Goal: Download file/media

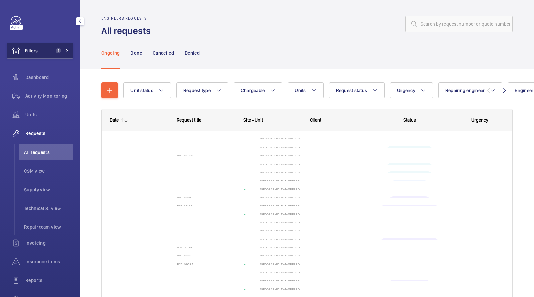
click at [56, 51] on span "1" at bounding box center [58, 50] width 5 height 5
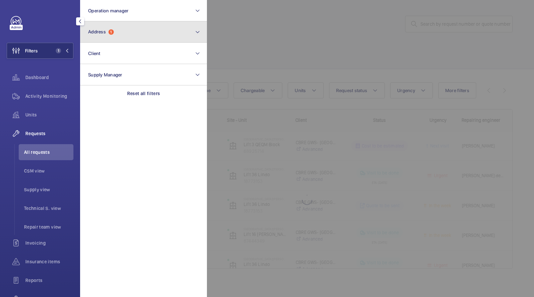
click at [124, 36] on button "Address 1" at bounding box center [143, 31] width 127 height 21
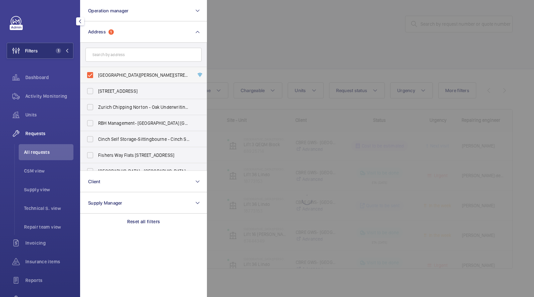
click at [113, 80] on label "[GEOGRAPHIC_DATA][PERSON_NAME][STREET_ADDRESS]" at bounding box center [138, 75] width 116 height 16
click at [97, 80] on input "[GEOGRAPHIC_DATA][PERSON_NAME][STREET_ADDRESS]" at bounding box center [89, 74] width 13 height 13
checkbox input "false"
click at [327, 43] on div at bounding box center [474, 148] width 534 height 297
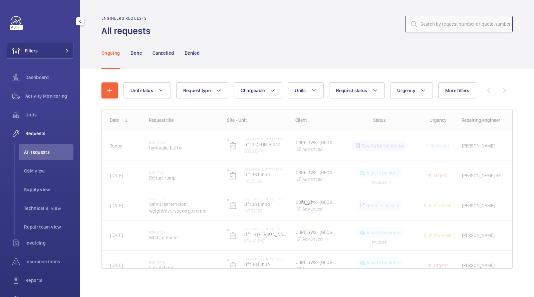
click at [460, 16] on input "text" at bounding box center [458, 24] width 107 height 17
paste input "R25-10894"
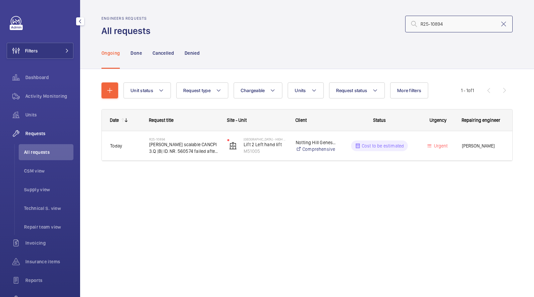
type input "R25-10894"
click at [62, 49] on span at bounding box center [65, 51] width 8 height 4
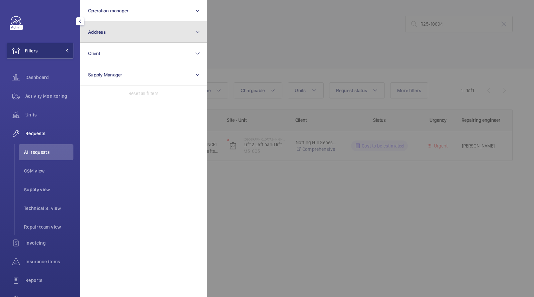
click at [103, 29] on span "Address" at bounding box center [97, 31] width 18 height 5
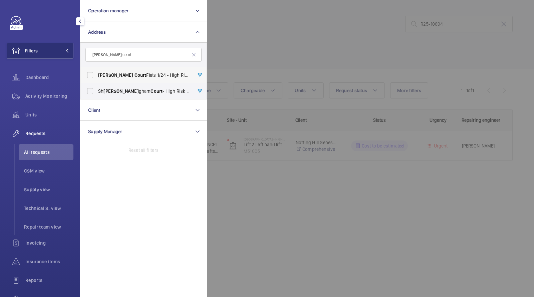
type input "[PERSON_NAME] court"
click at [129, 76] on span "[PERSON_NAME] Court Flats [STREET_ADDRESS][PERSON_NAME]" at bounding box center [144, 75] width 92 height 7
click at [97, 76] on input "[PERSON_NAME] Court Flats [STREET_ADDRESS][PERSON_NAME]" at bounding box center [89, 74] width 13 height 13
checkbox input "true"
click at [287, 47] on div at bounding box center [474, 148] width 534 height 297
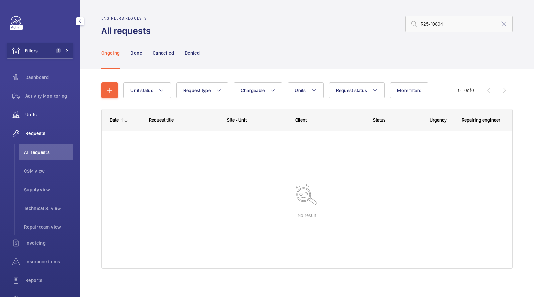
click at [40, 113] on span "Units" at bounding box center [49, 114] width 48 height 7
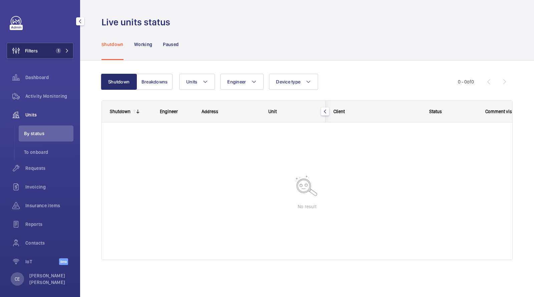
click at [45, 50] on button "Filters 1" at bounding box center [40, 51] width 67 height 16
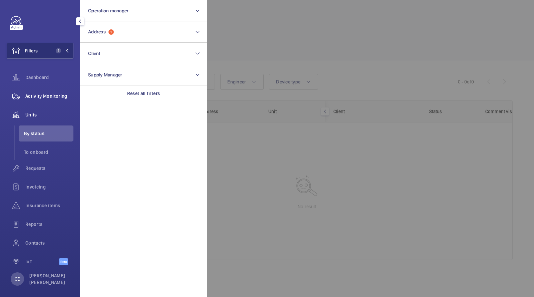
click at [46, 92] on div "Activity Monitoring" at bounding box center [40, 96] width 67 height 16
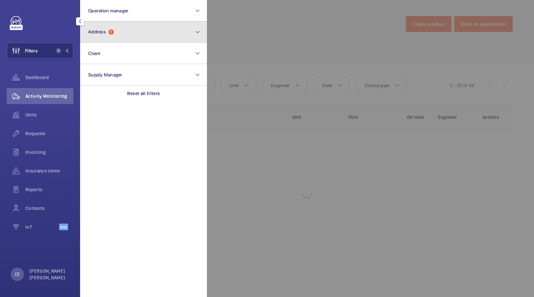
click at [133, 36] on button "Address 1" at bounding box center [143, 31] width 127 height 21
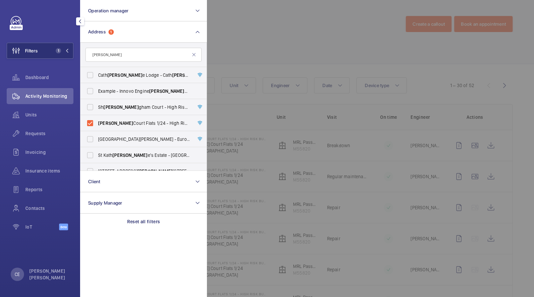
type input "[PERSON_NAME]"
click at [246, 48] on div at bounding box center [474, 148] width 534 height 297
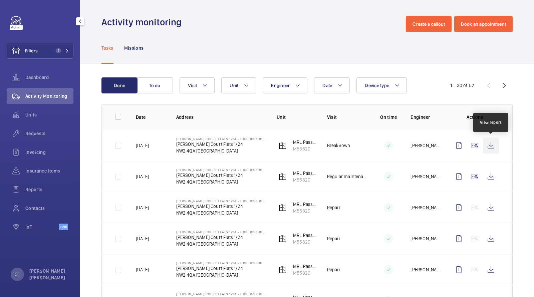
click at [491, 145] on wm-front-icon-button at bounding box center [491, 145] width 16 height 16
